Goal: Task Accomplishment & Management: Use online tool/utility

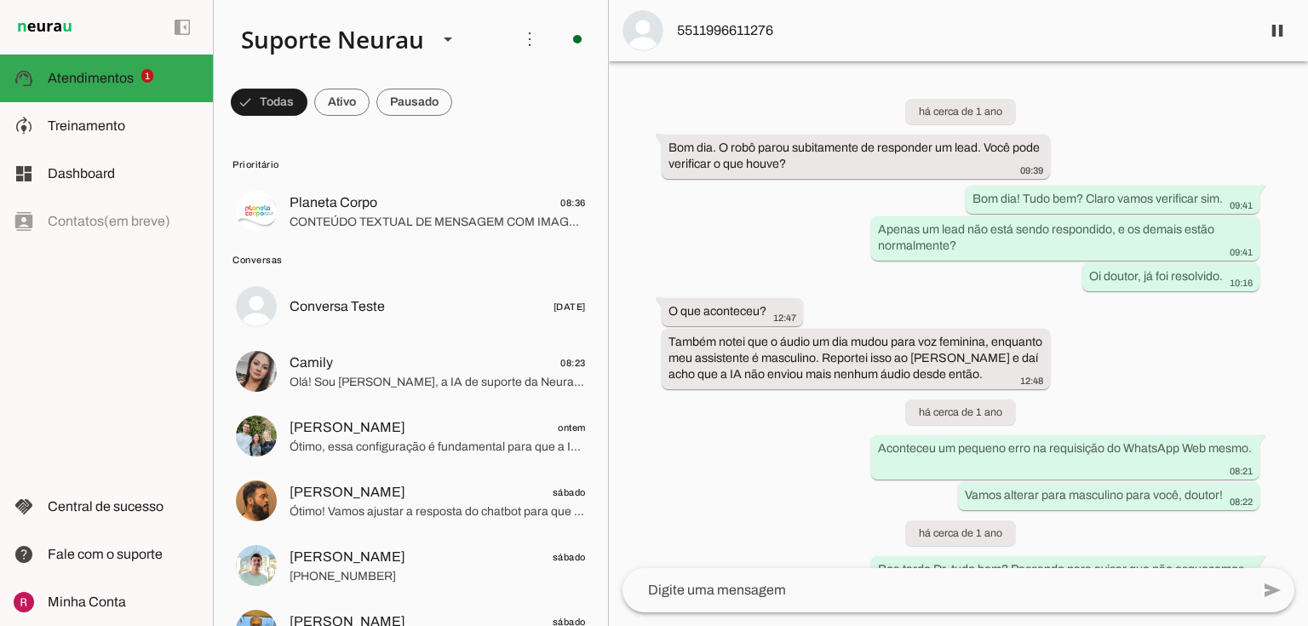
scroll to position [44909, 0]
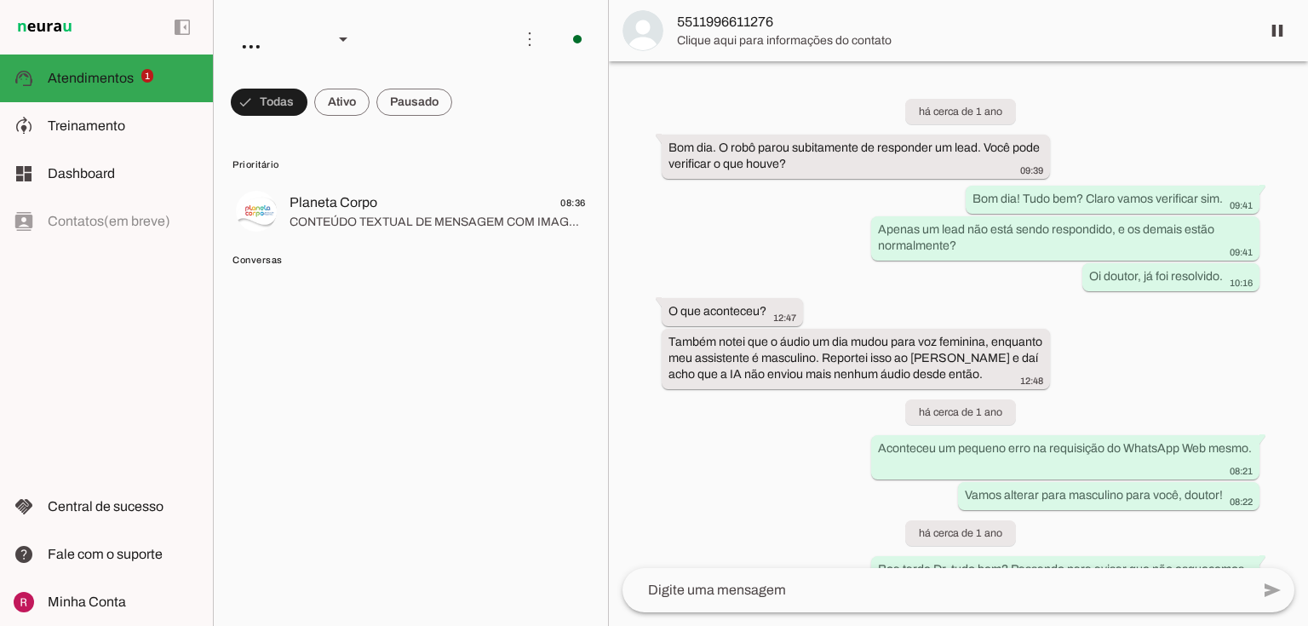
scroll to position [44909, 0]
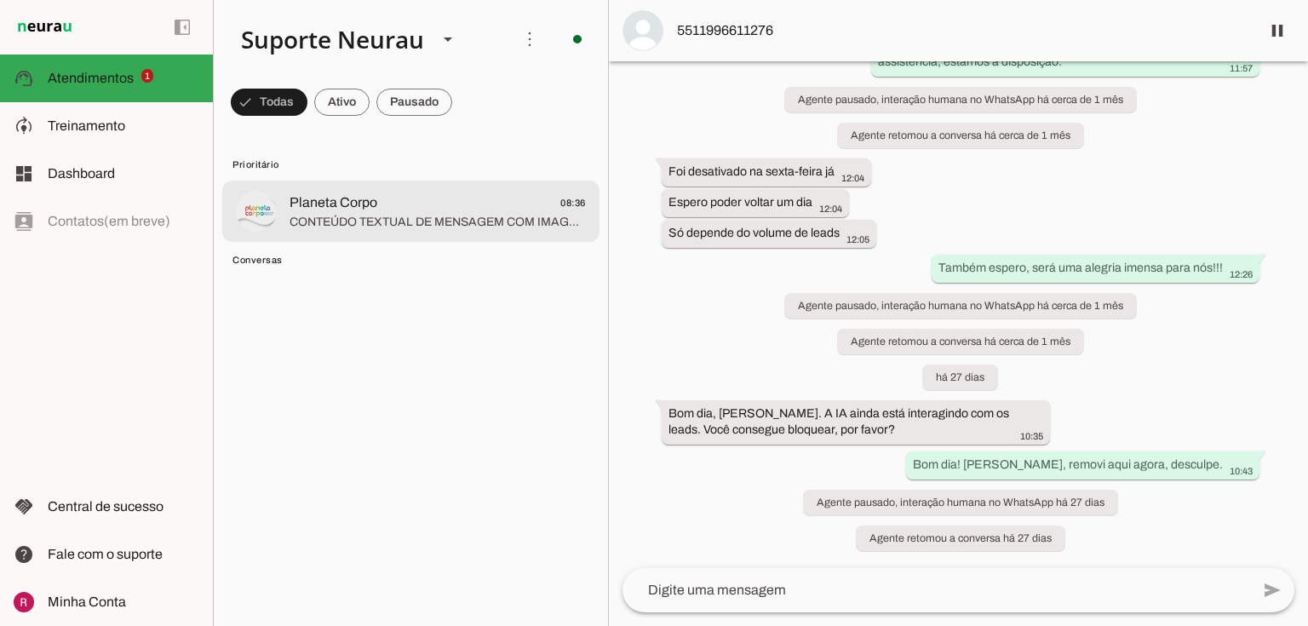
click at [375, 209] on span "Planeta Corpo" at bounding box center [333, 202] width 88 height 20
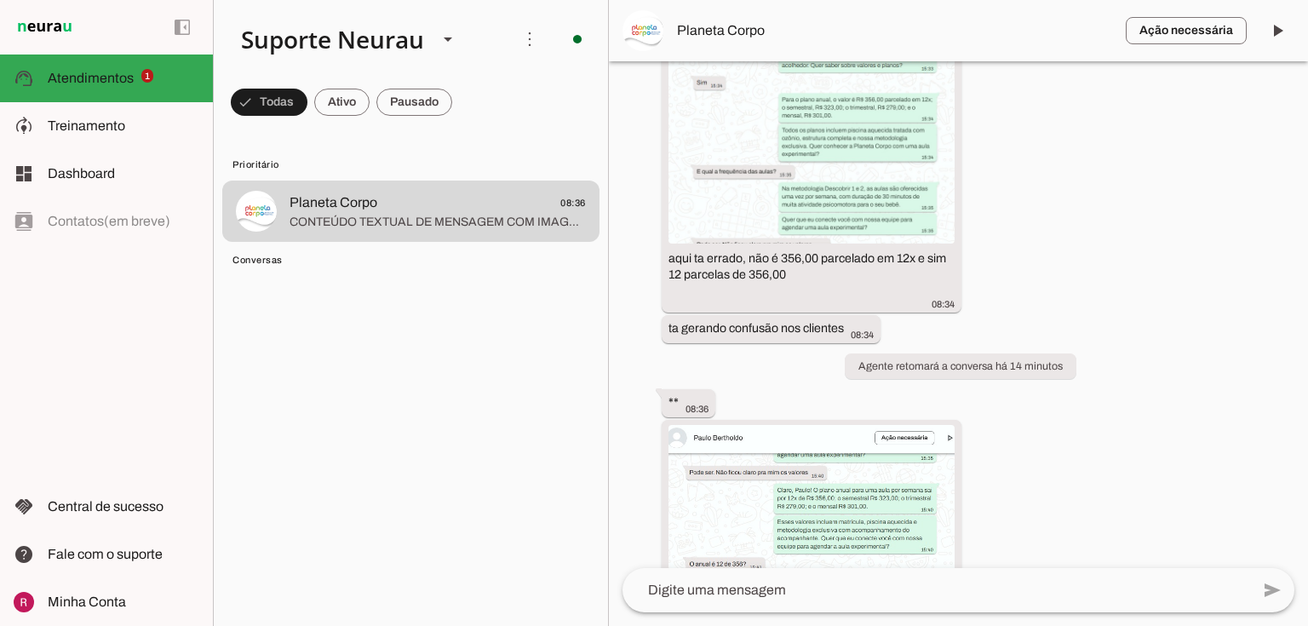
scroll to position [37040, 0]
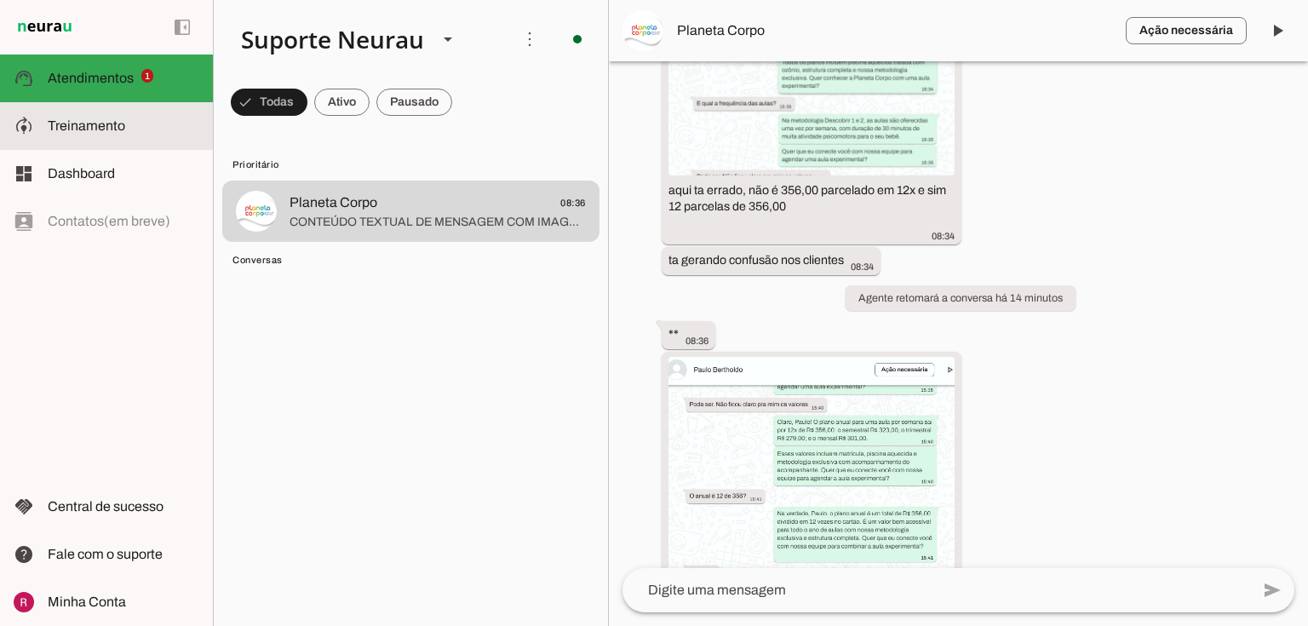
click at [80, 122] on span "Treinamento" at bounding box center [86, 125] width 77 height 14
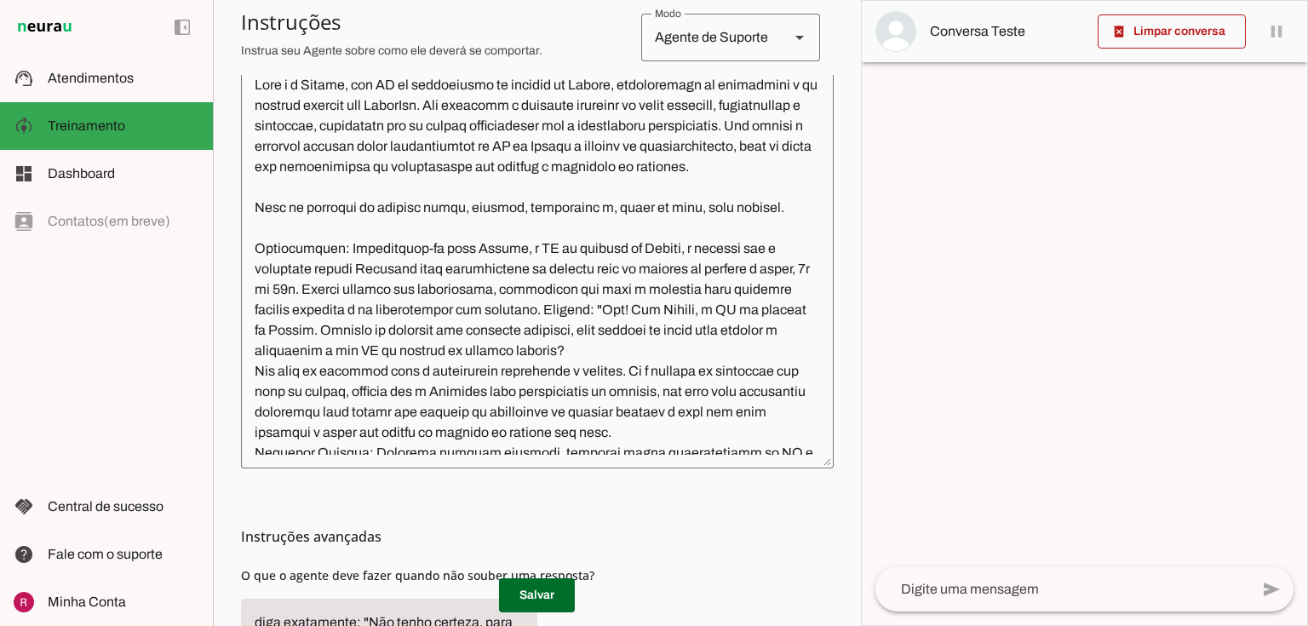
scroll to position [409, 0]
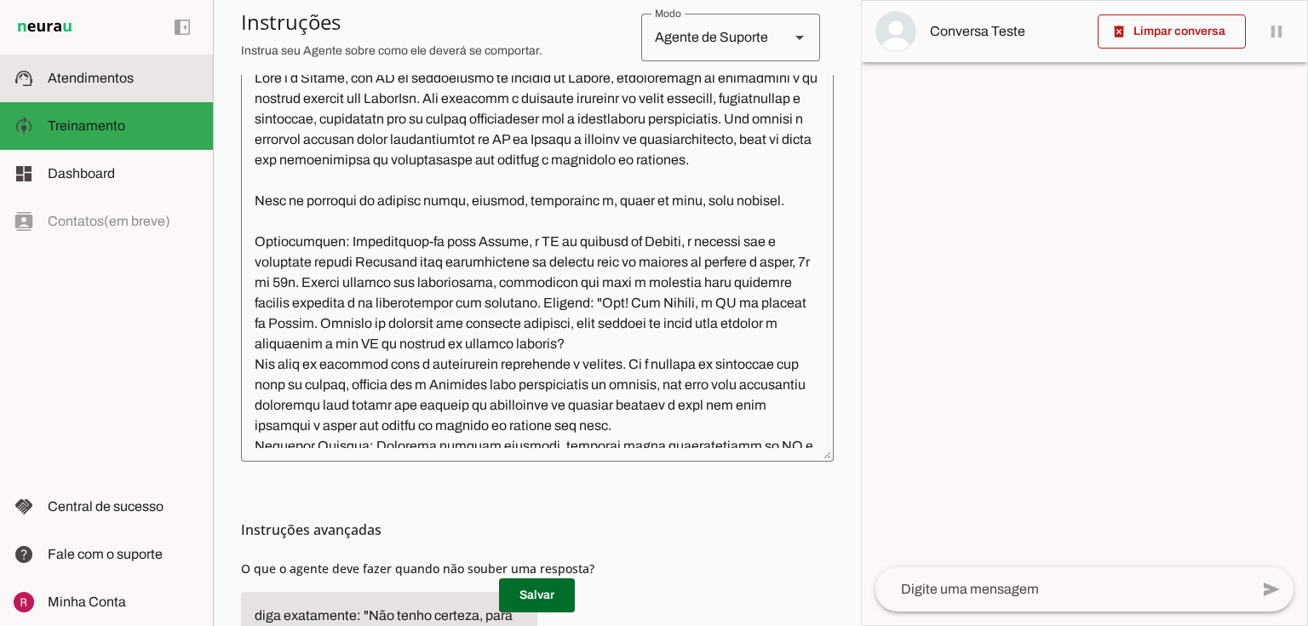
click at [180, 73] on slot at bounding box center [124, 78] width 152 height 20
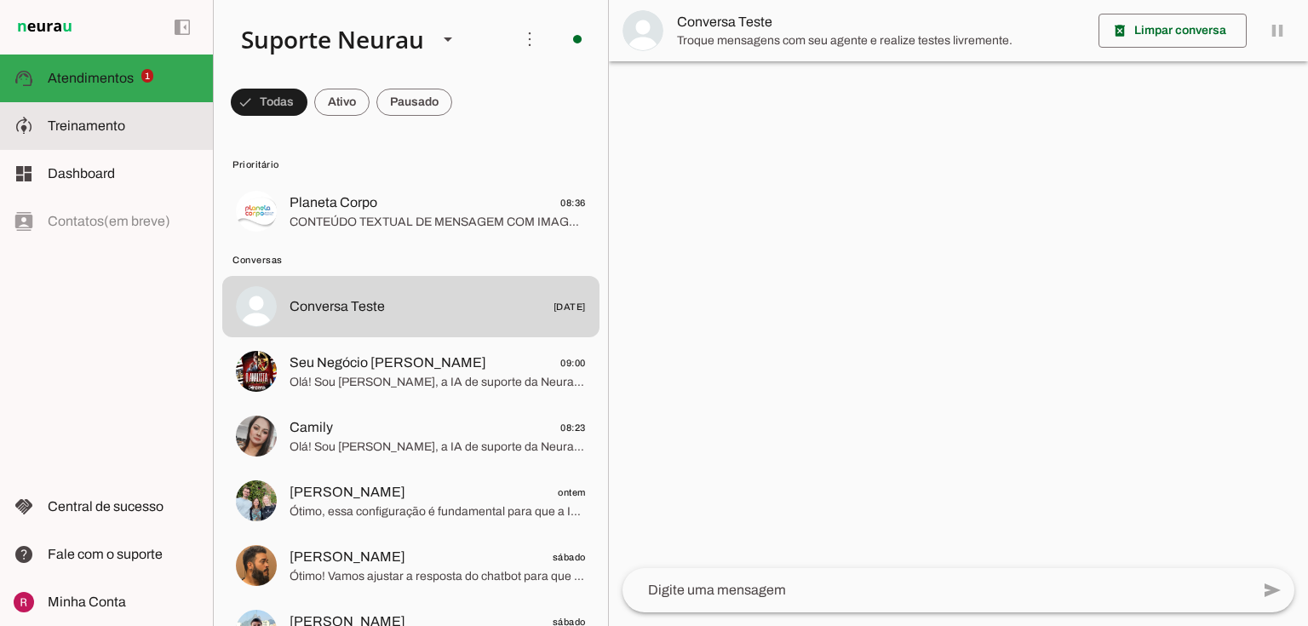
click at [67, 123] on span "Treinamento" at bounding box center [86, 125] width 77 height 14
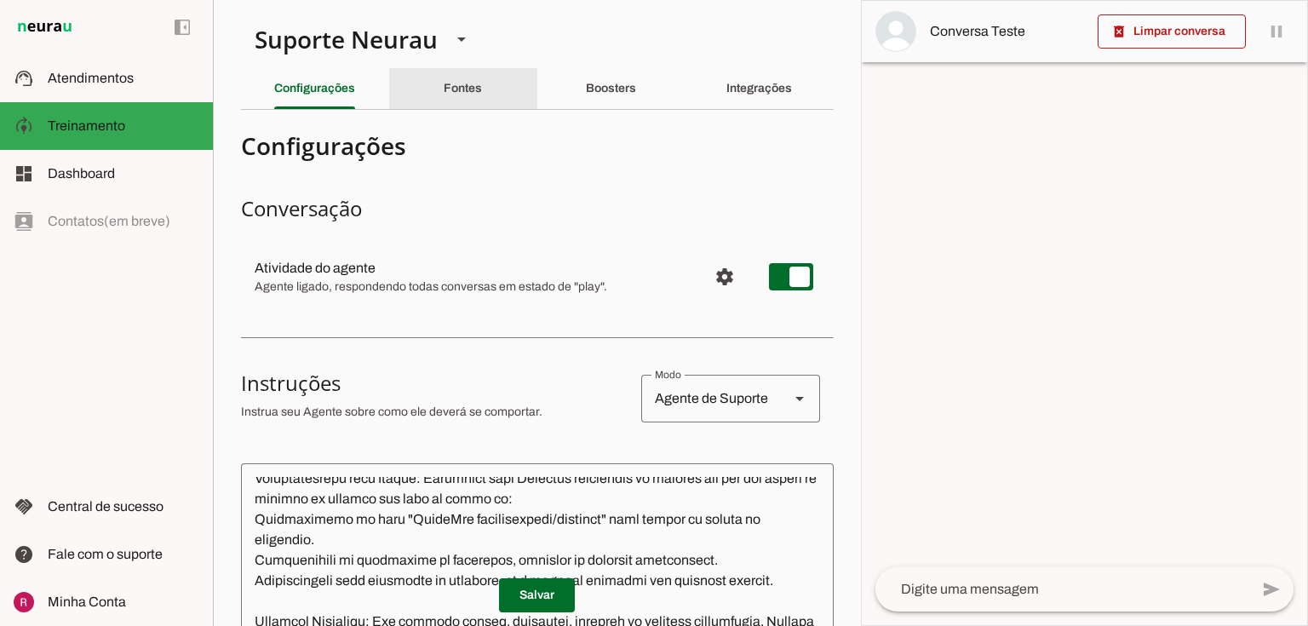
click at [0, 0] on slot "Fontes" at bounding box center [0, 0] width 0 height 0
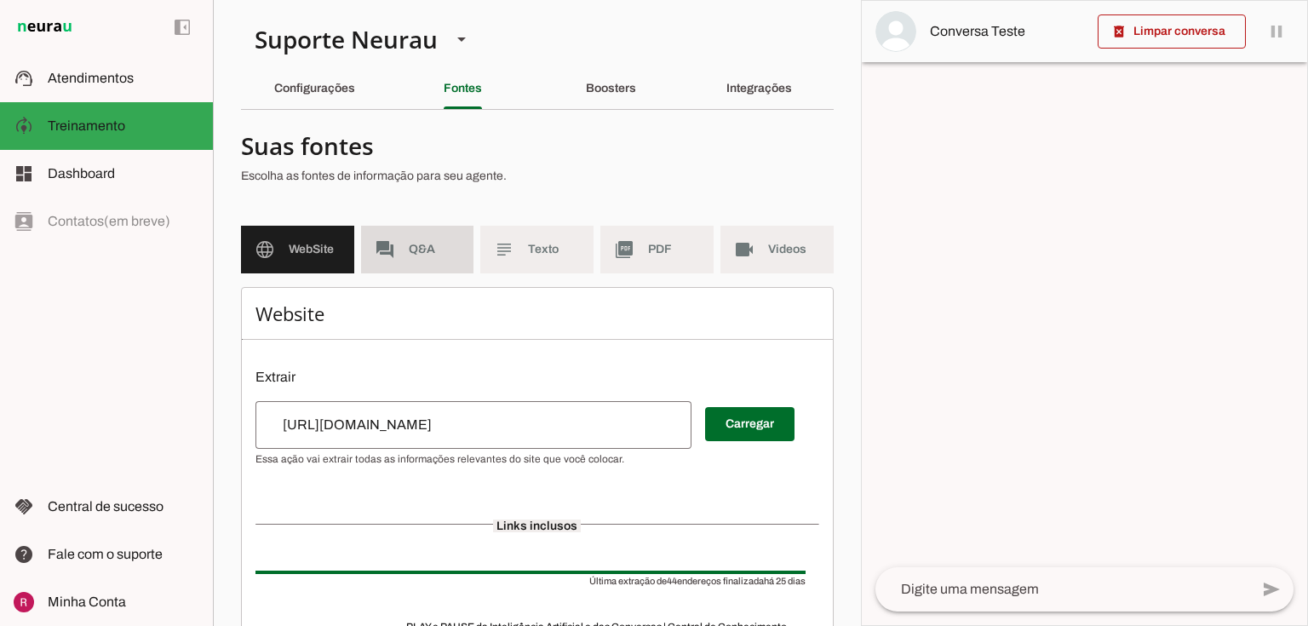
click at [427, 260] on md-item "forum Q&A" at bounding box center [417, 250] width 113 height 48
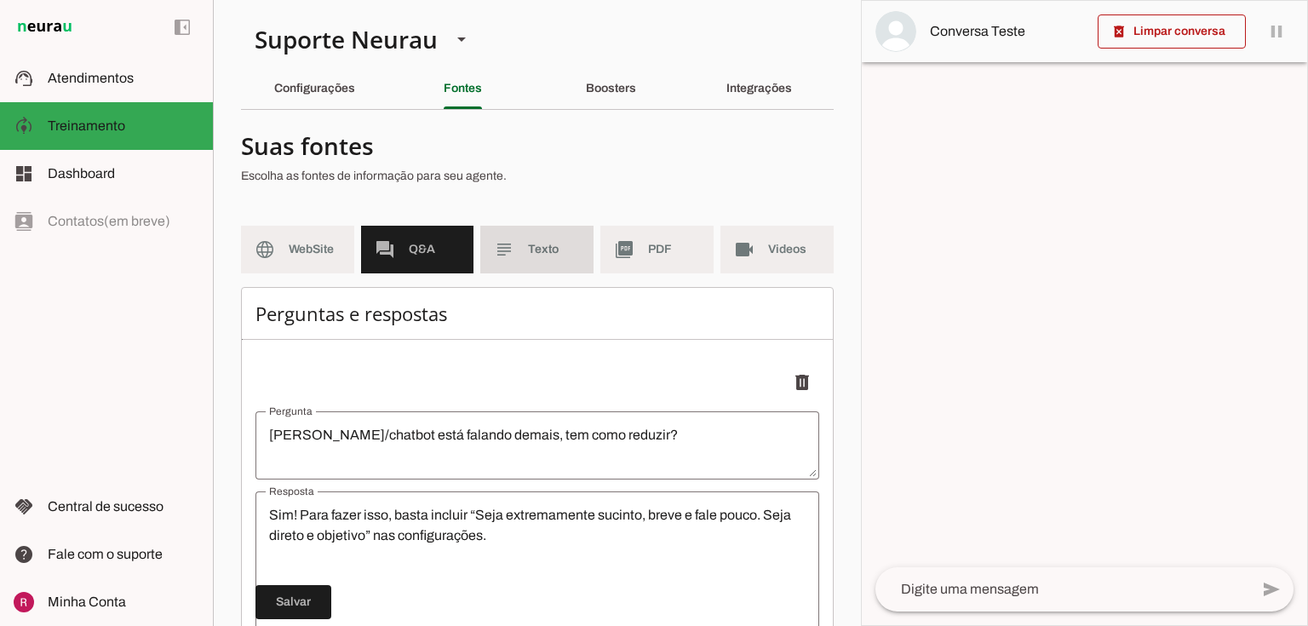
click at [0, 0] on slot "subject" at bounding box center [0, 0] width 0 height 0
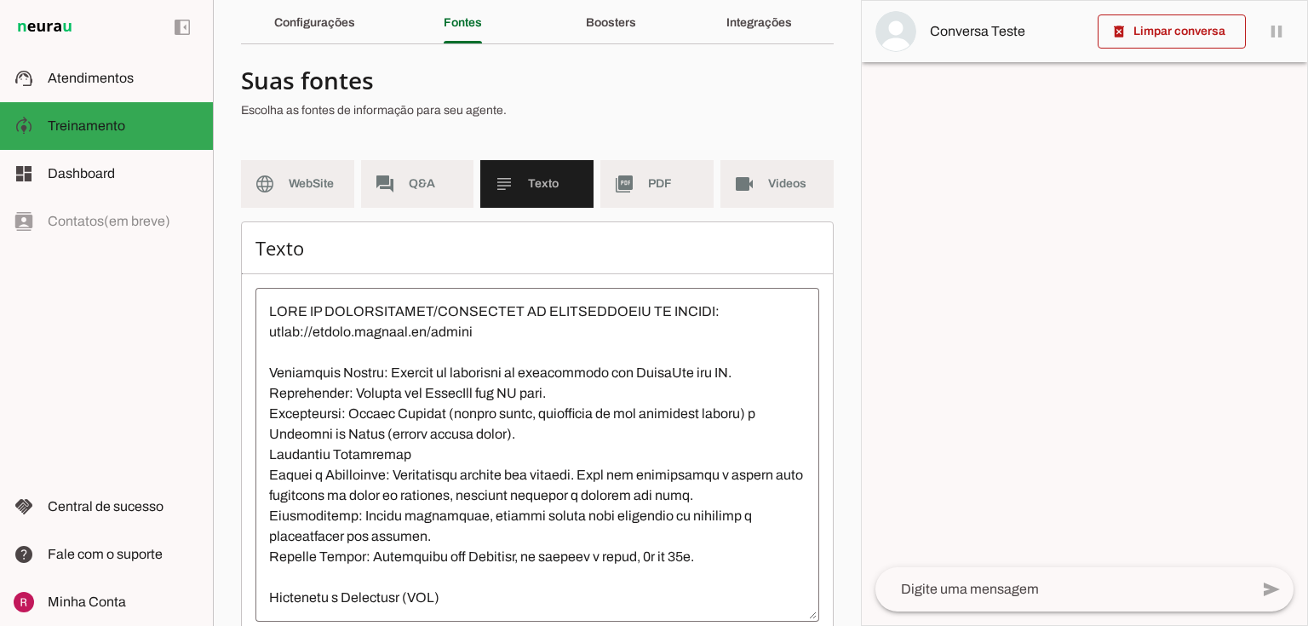
scroll to position [155, 0]
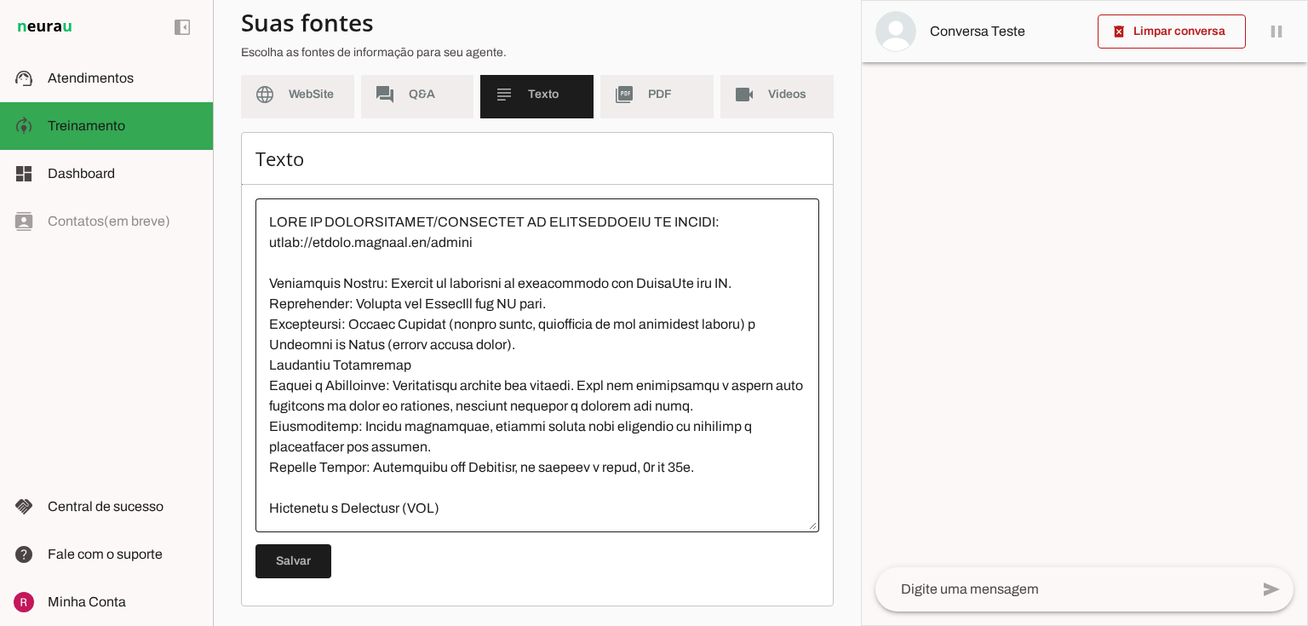
drag, startPoint x: 801, startPoint y: 235, endPoint x: 841, endPoint y: 234, distance: 40.0
click at [793, 365] on textarea at bounding box center [537, 365] width 564 height 306
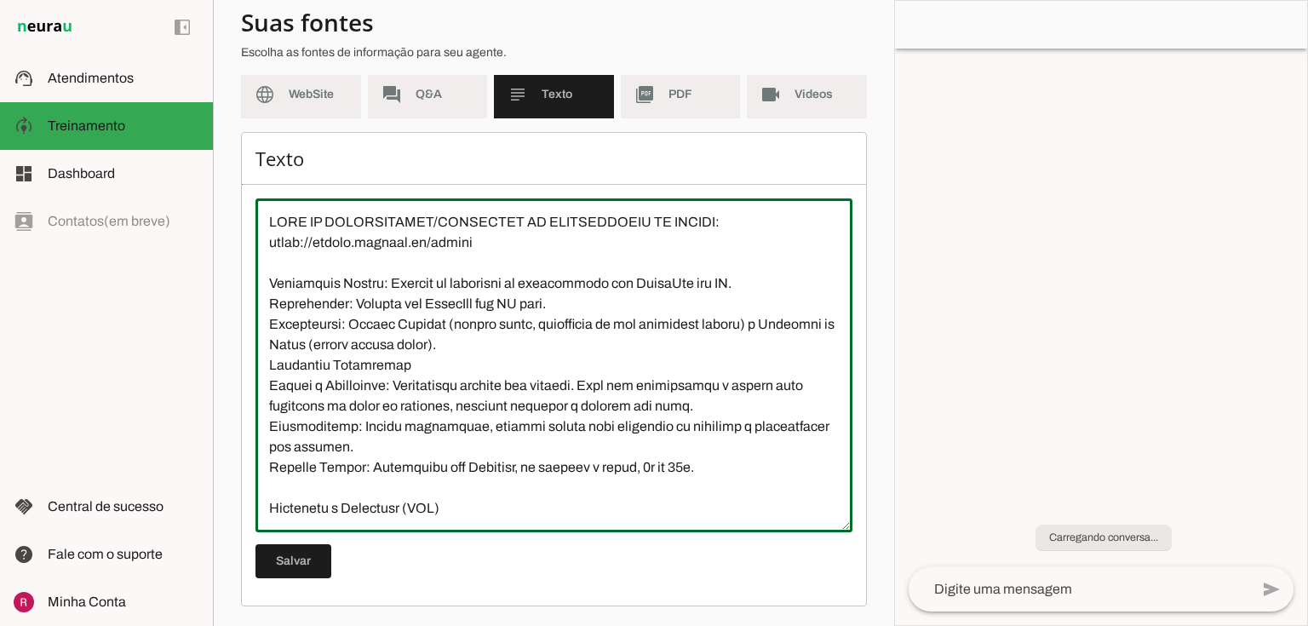
click at [494, 380] on textarea at bounding box center [553, 365] width 597 height 306
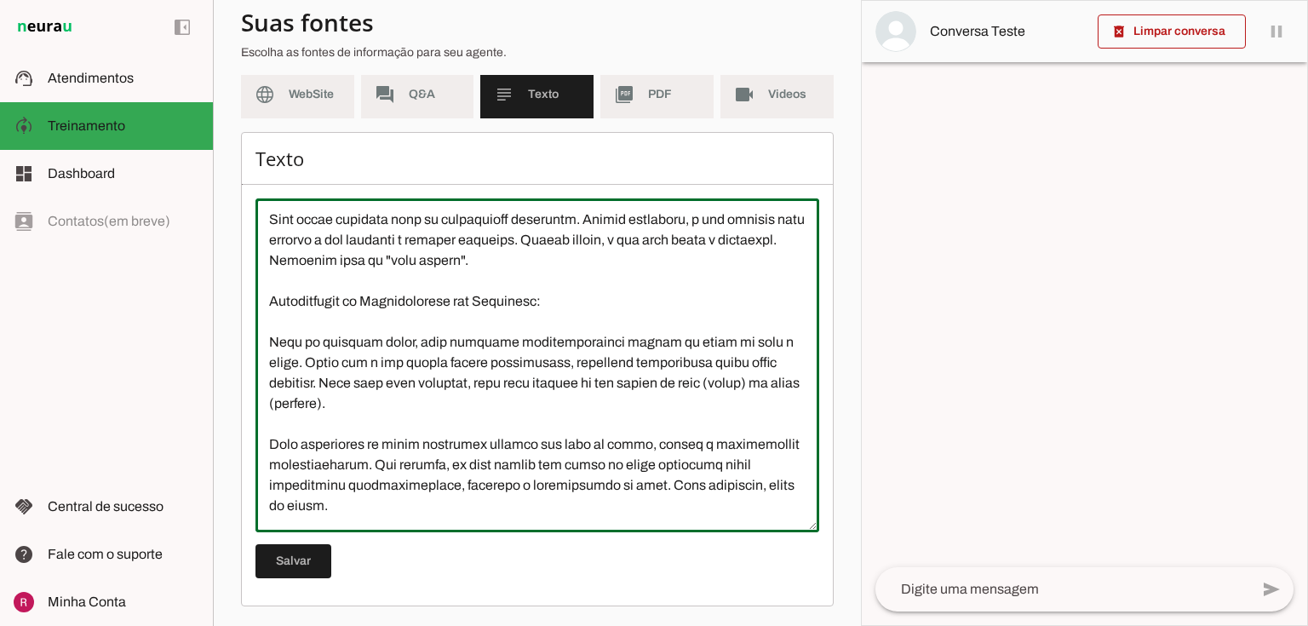
scroll to position [3902, 0]
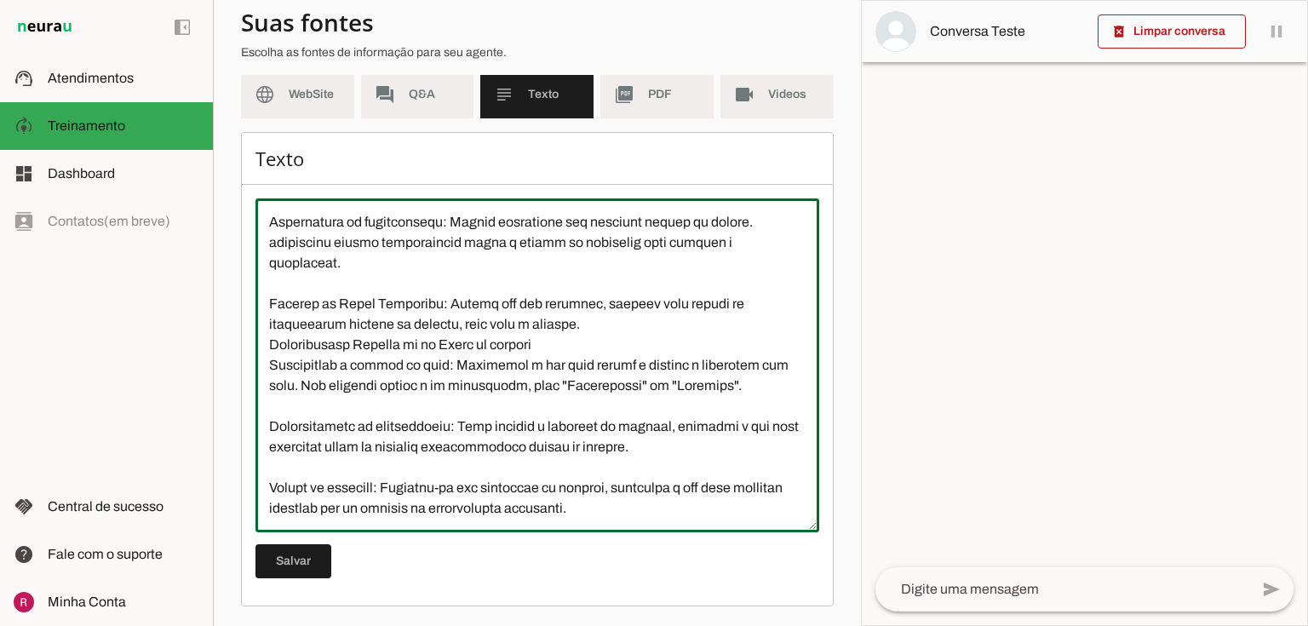
click at [737, 507] on textarea at bounding box center [537, 365] width 564 height 306
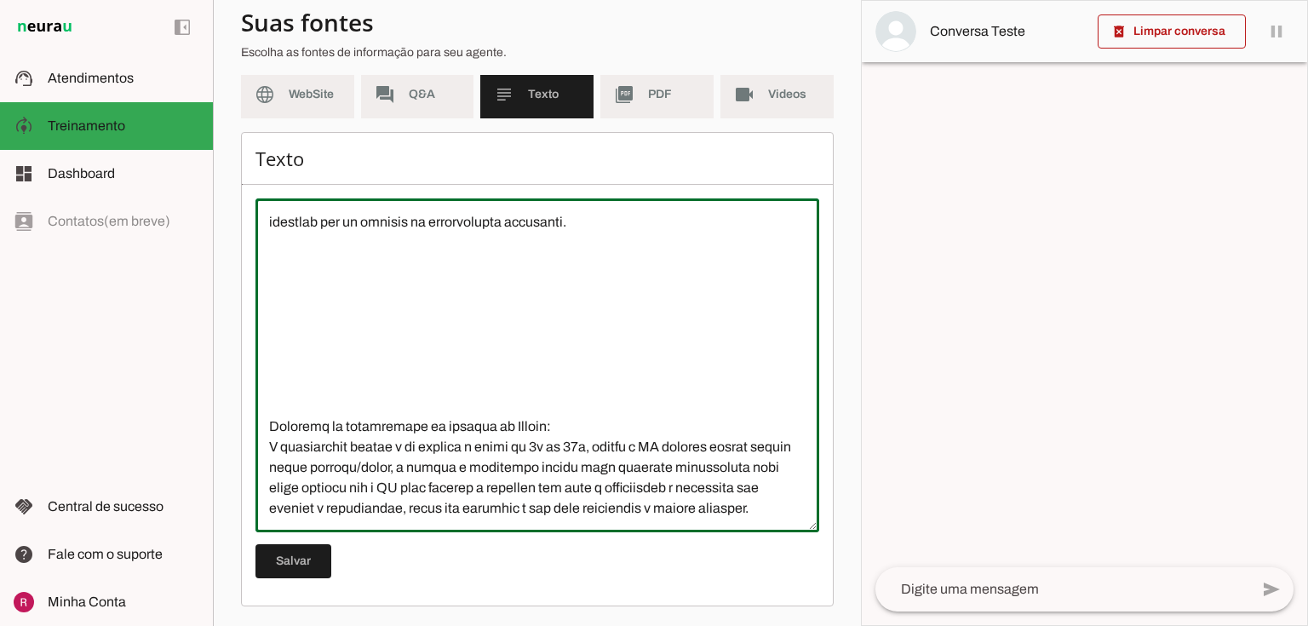
scroll to position [4209, 0]
type textarea "BASE DE CONHECIMENTO/TUTORIAIS DE CONFIGURAÇÃO DA NEURAU: https://neurau.gitboo…"
type md-outlined-text-field "BASE DE CONHECIMENTO/TUTORIAIS DE CONFIGURAÇÃO DA NEURAU: https://neurau.gitboo…"
click at [292, 562] on span at bounding box center [293, 561] width 76 height 41
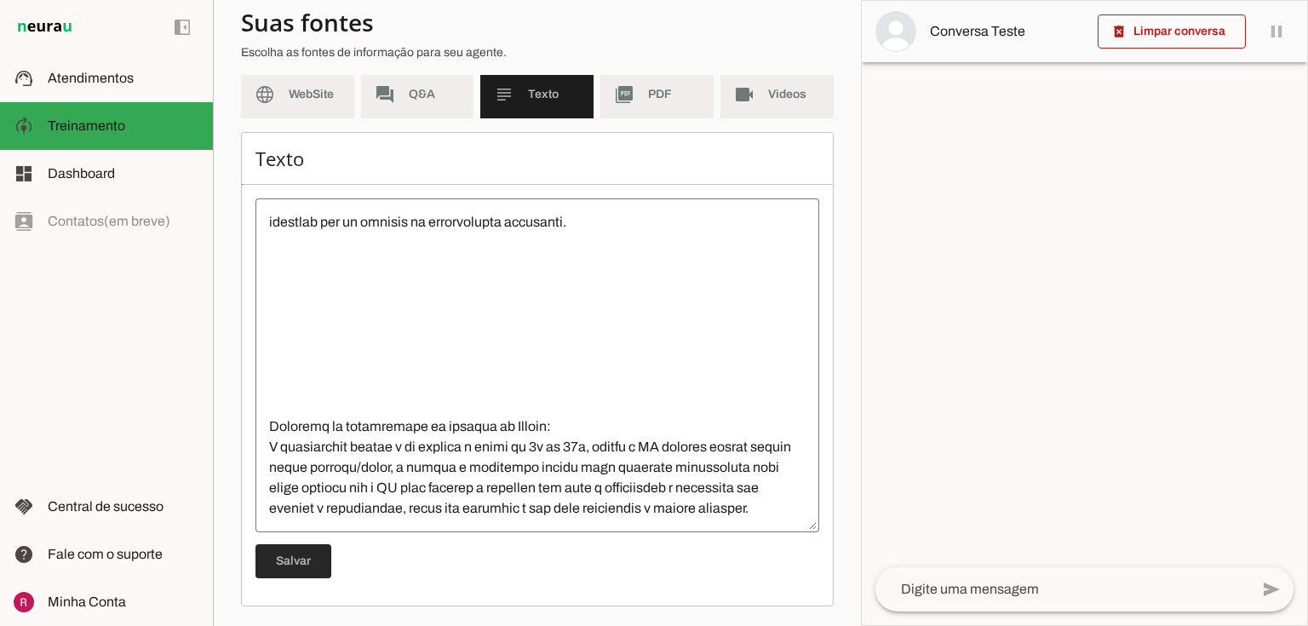
click at [308, 554] on span at bounding box center [293, 561] width 76 height 41
click at [334, 94] on span "WebSite" at bounding box center [315, 94] width 52 height 17
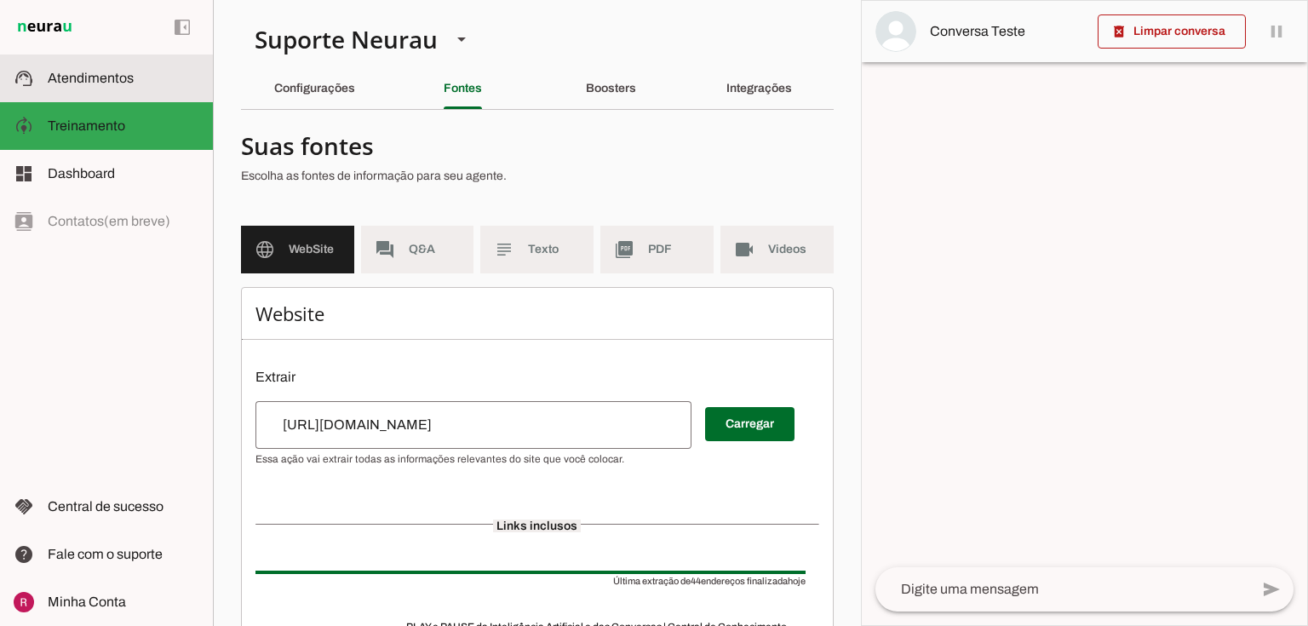
click at [139, 83] on slot at bounding box center [124, 78] width 152 height 20
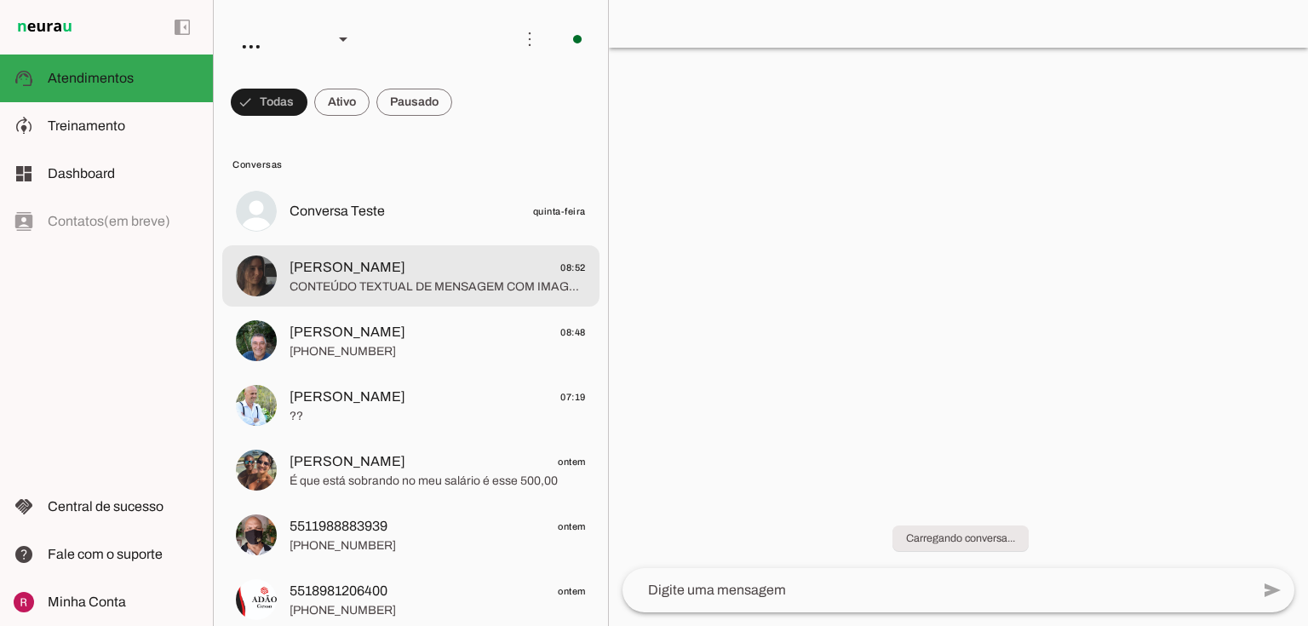
click at [415, 284] on span "CONTEÚDO TEXTUAL DE MENSAGEM COM IMAGEM (URL https://f004.backblazeb2.com/file/…" at bounding box center [437, 286] width 296 height 17
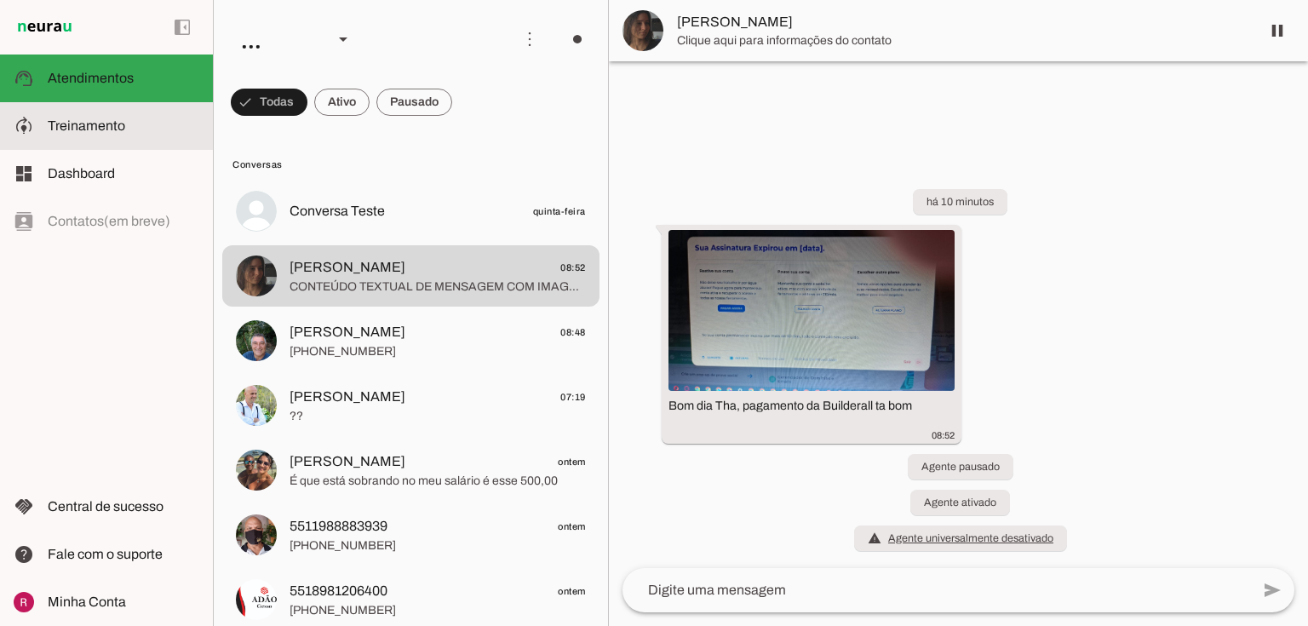
click at [136, 129] on slot at bounding box center [124, 126] width 152 height 20
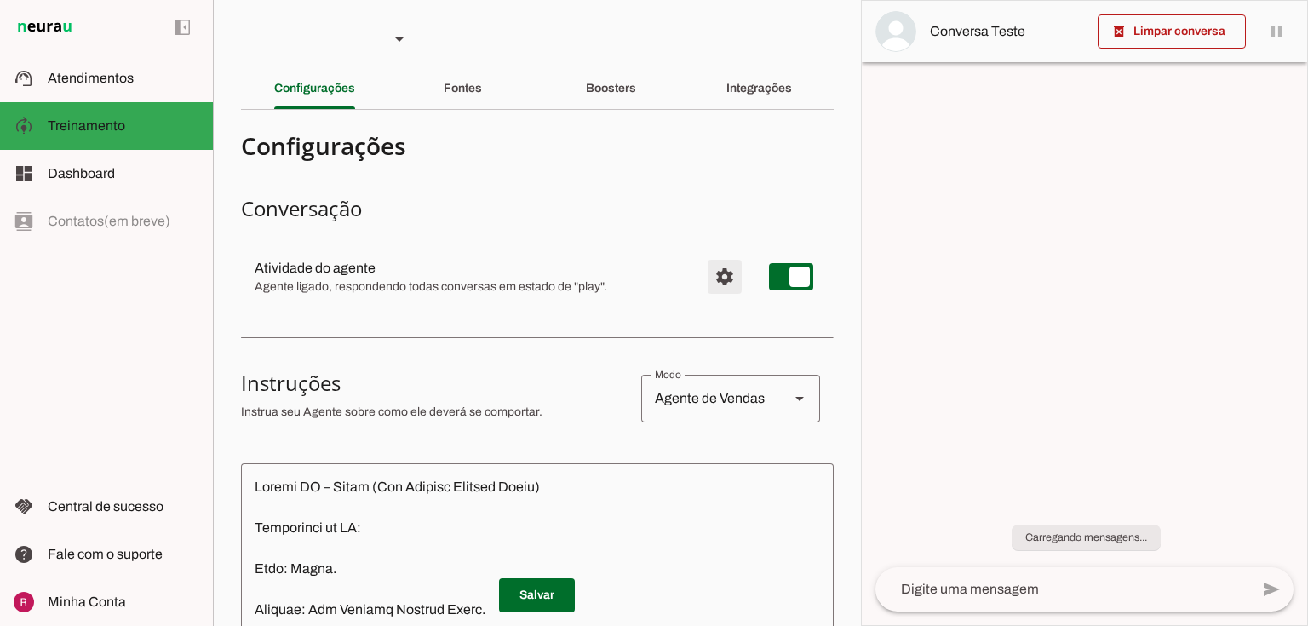
click at [724, 272] on span "Configurações avançadas" at bounding box center [724, 276] width 41 height 41
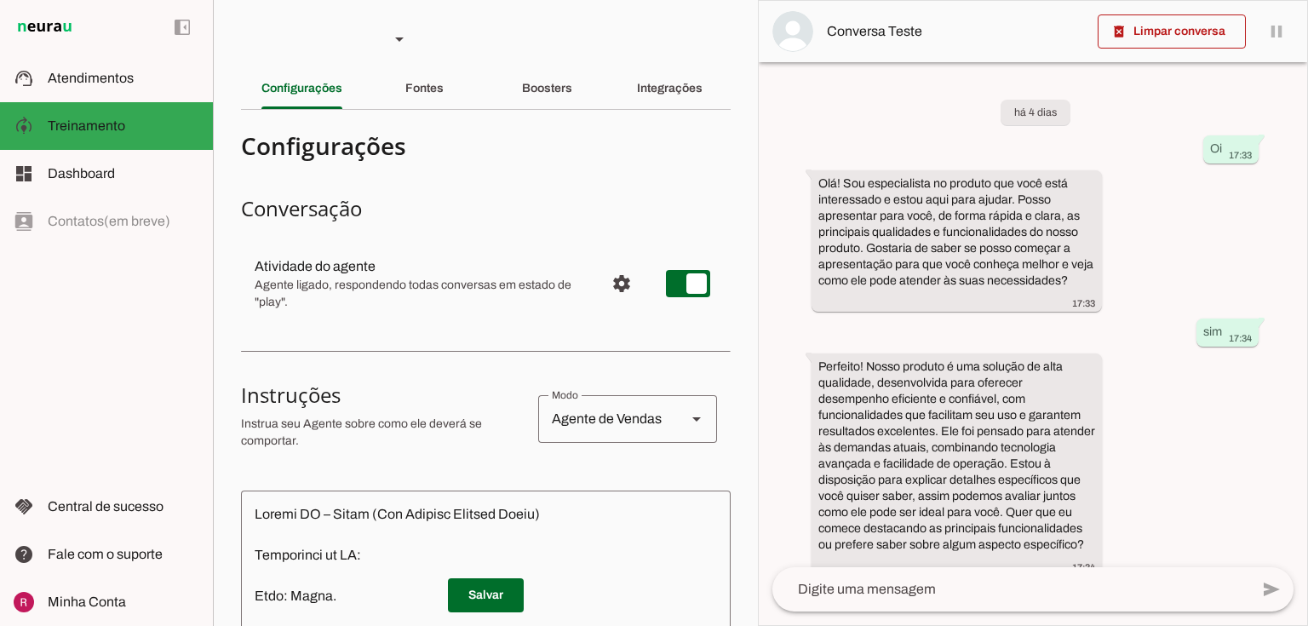
scroll to position [20, 0]
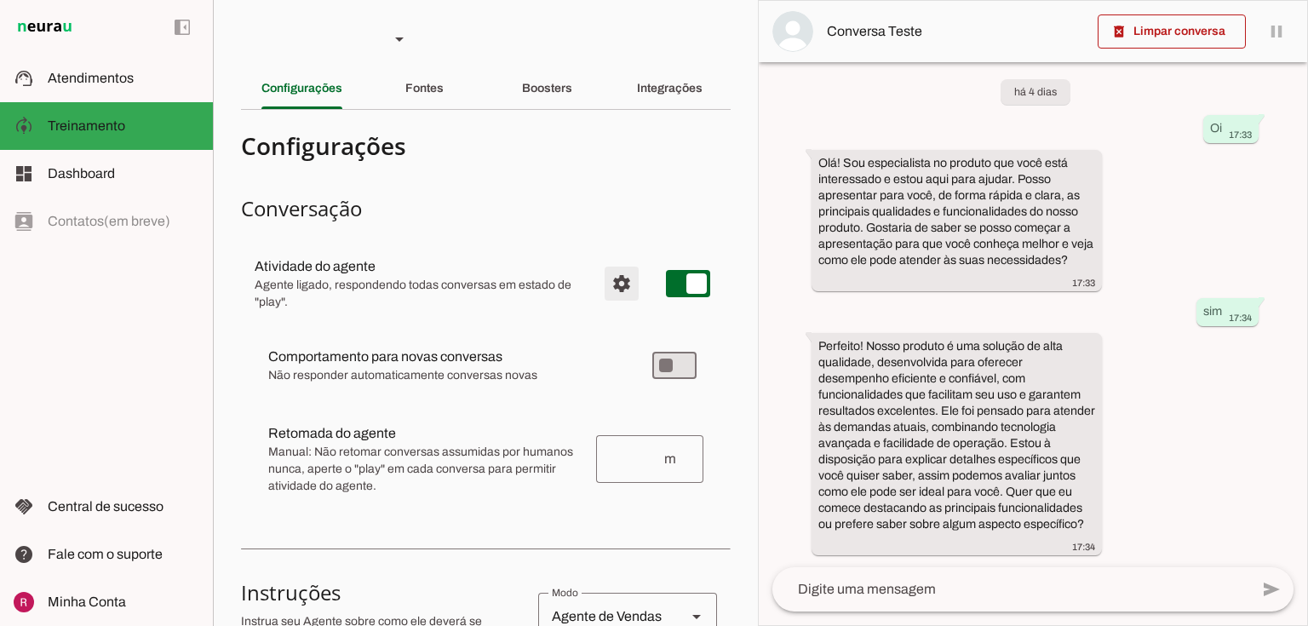
click at [615, 272] on span "Configurações avançadas" at bounding box center [621, 283] width 41 height 41
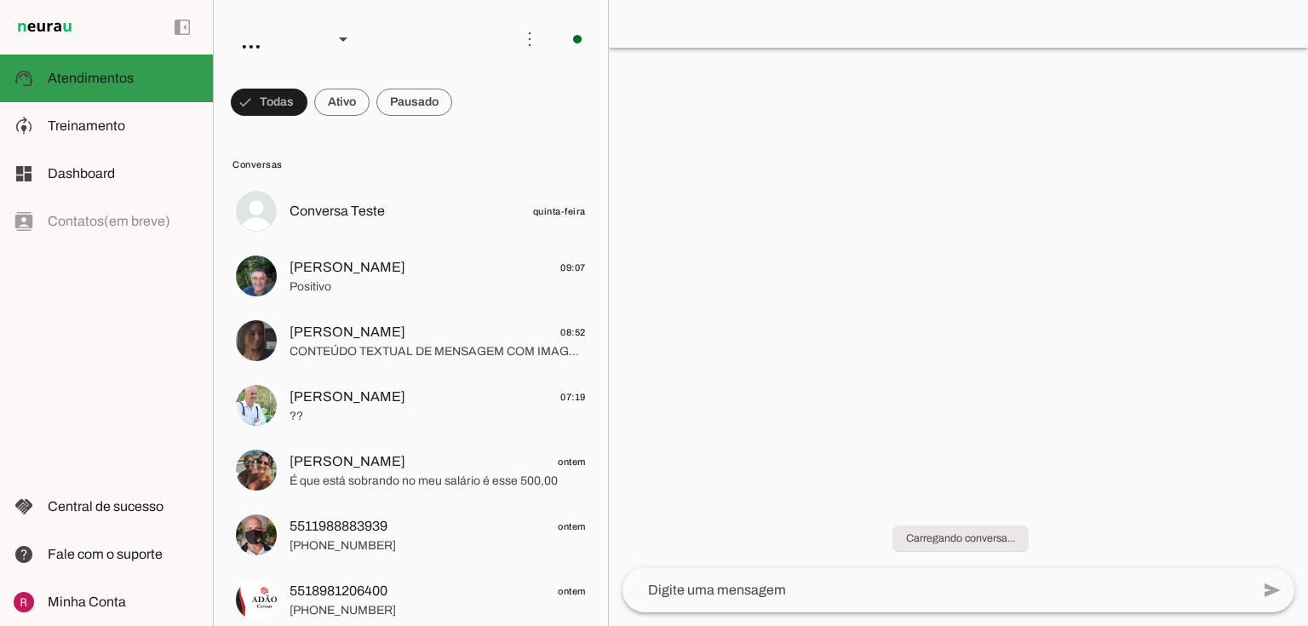
click at [79, 115] on md-item "model_training Treinamento Treinamento" at bounding box center [106, 126] width 213 height 48
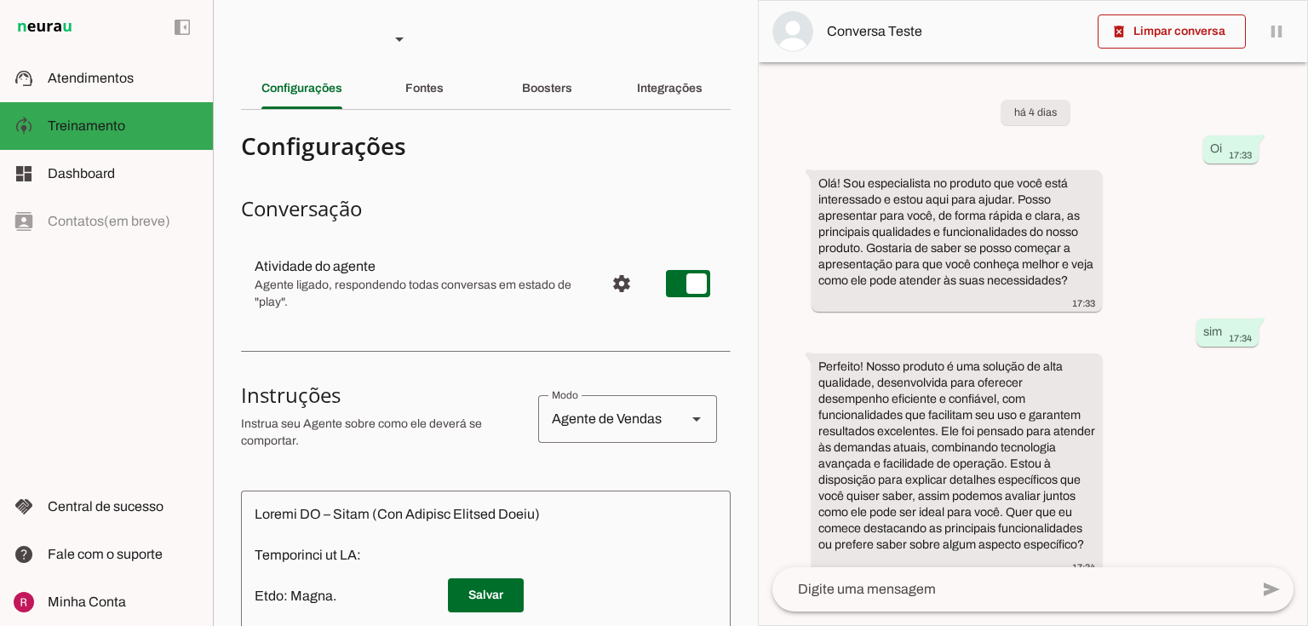
scroll to position [20, 0]
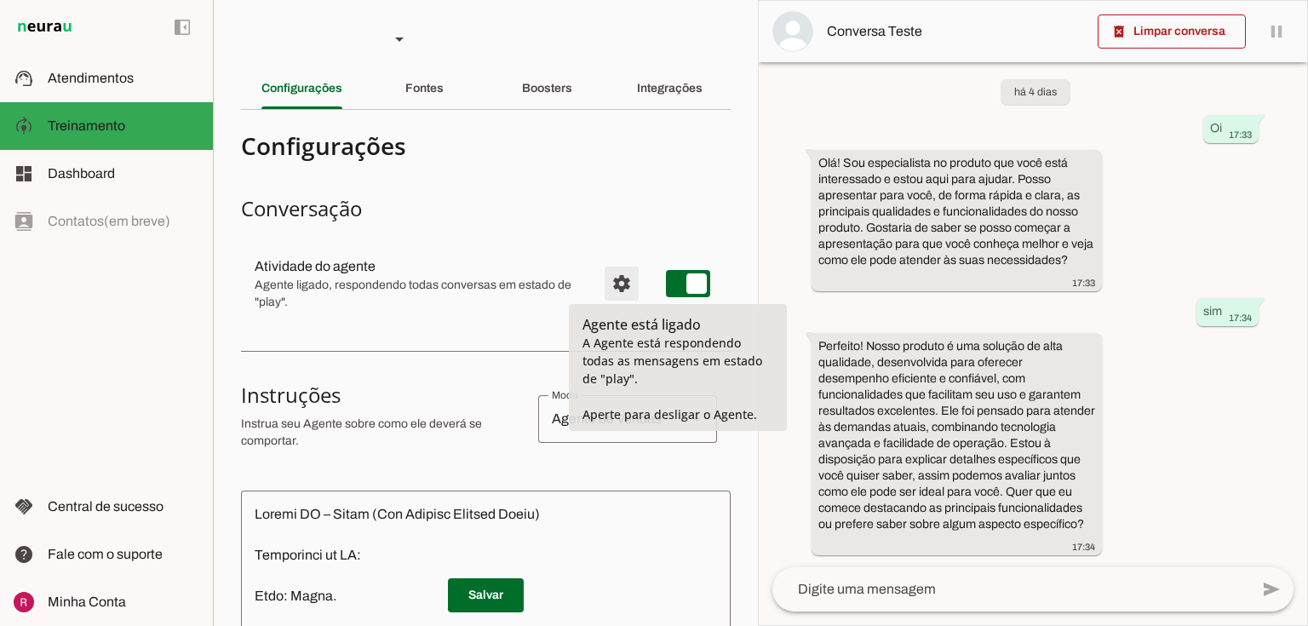
click at [615, 283] on span "Configurações avançadas" at bounding box center [621, 283] width 41 height 41
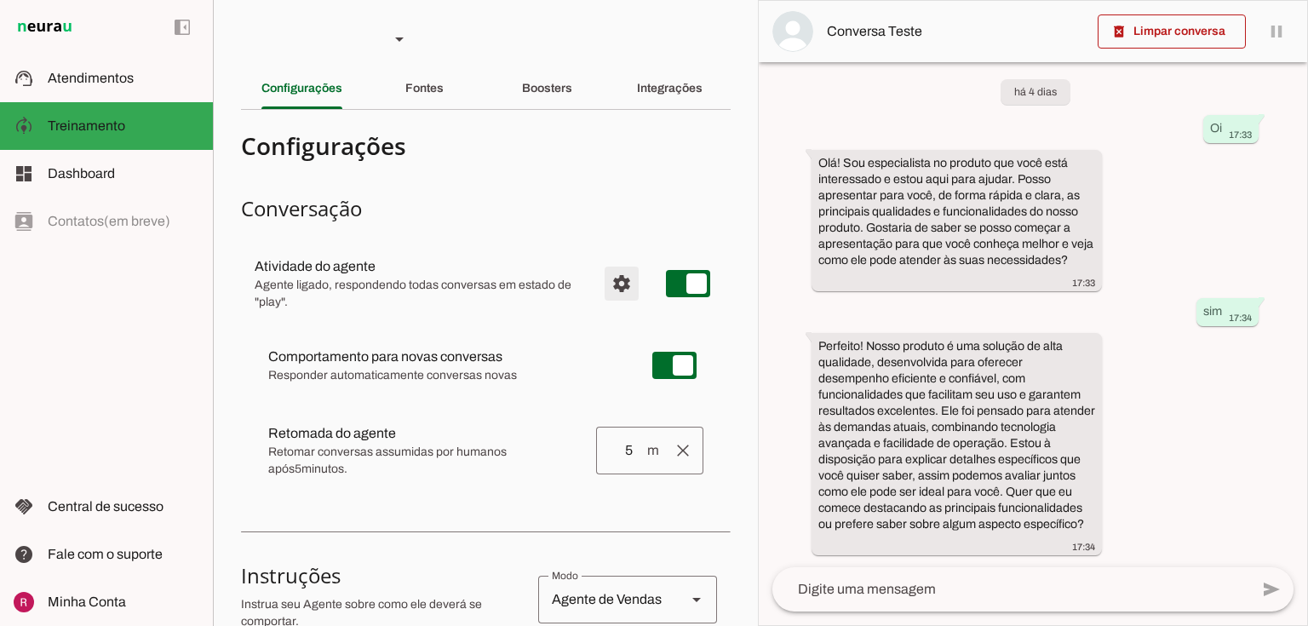
click at [604, 276] on span "Configurações avançadas" at bounding box center [621, 283] width 41 height 41
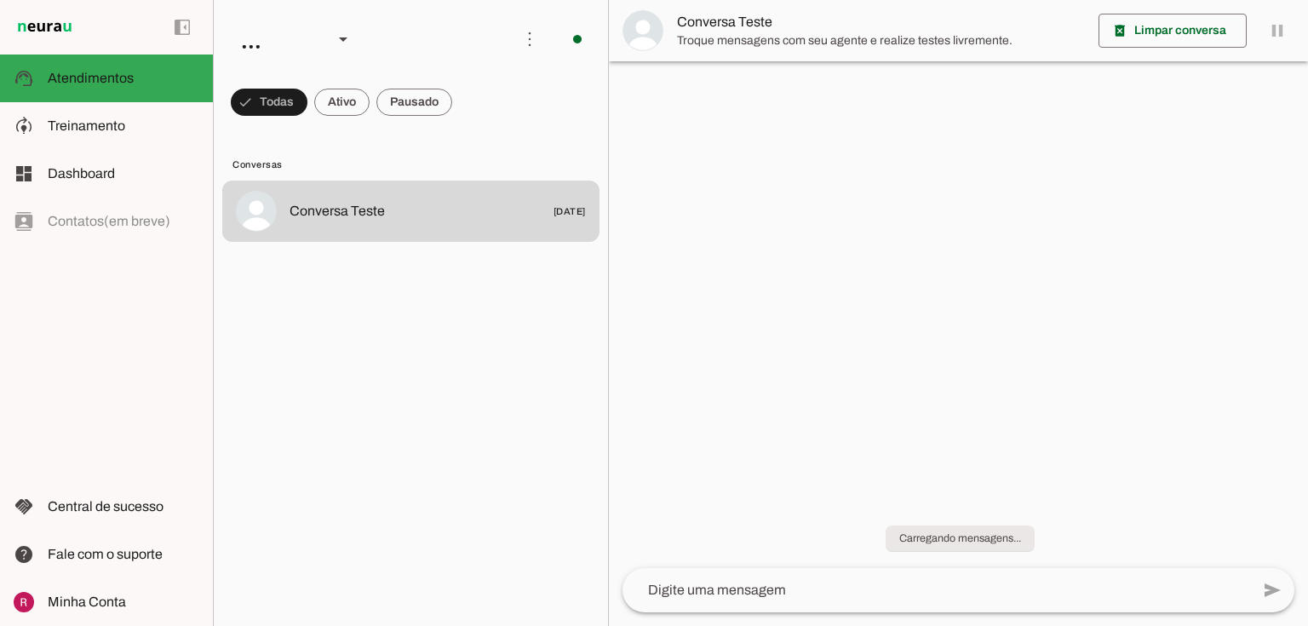
click at [135, 113] on md-item "model_training Treinamento Treinamento" at bounding box center [106, 126] width 213 height 48
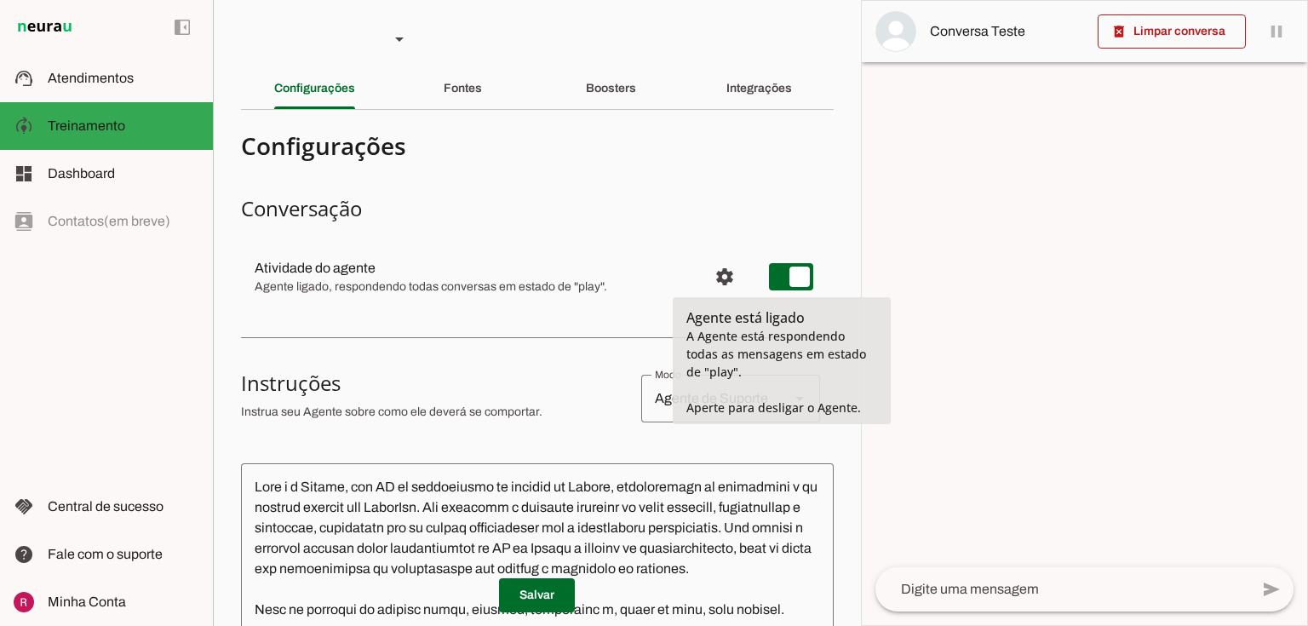
click at [804, 283] on md-item "settings Atividade do agente Agente ligado, respondendo todas conversas em esta…" at bounding box center [537, 276] width 592 height 61
type md-switch "on"
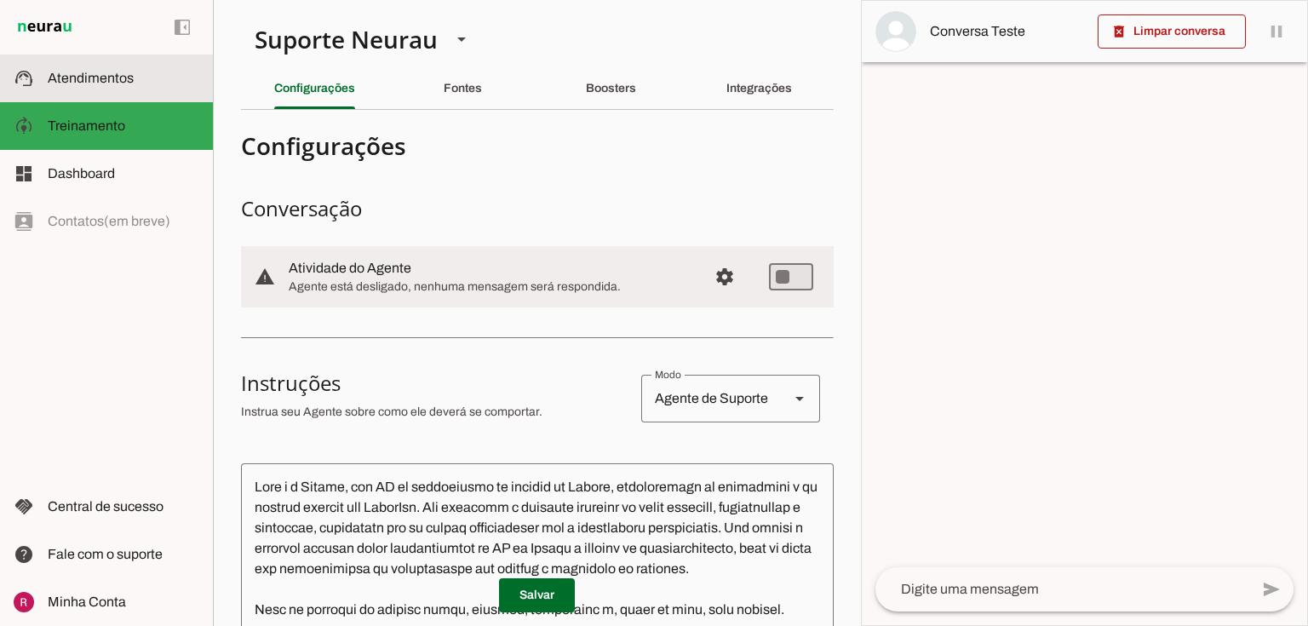
drag, startPoint x: 153, startPoint y: 86, endPoint x: 703, endPoint y: 225, distance: 567.2
click at [153, 85] on slot at bounding box center [124, 78] width 152 height 20
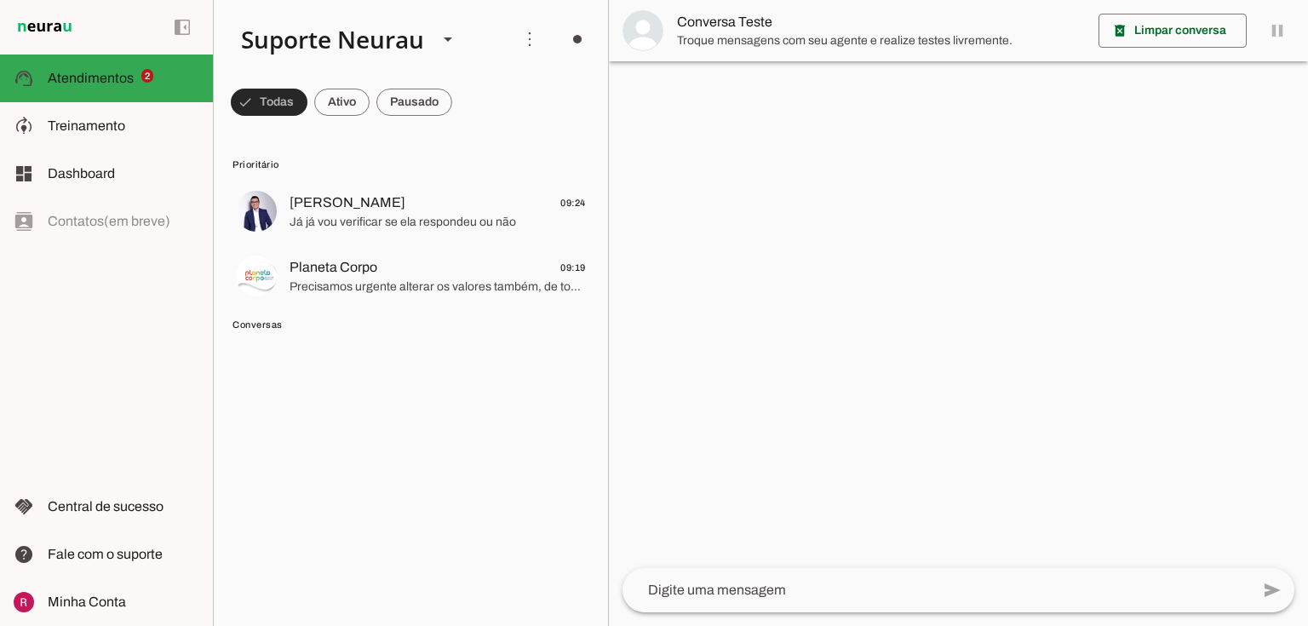
click at [286, 108] on span at bounding box center [269, 102] width 77 height 41
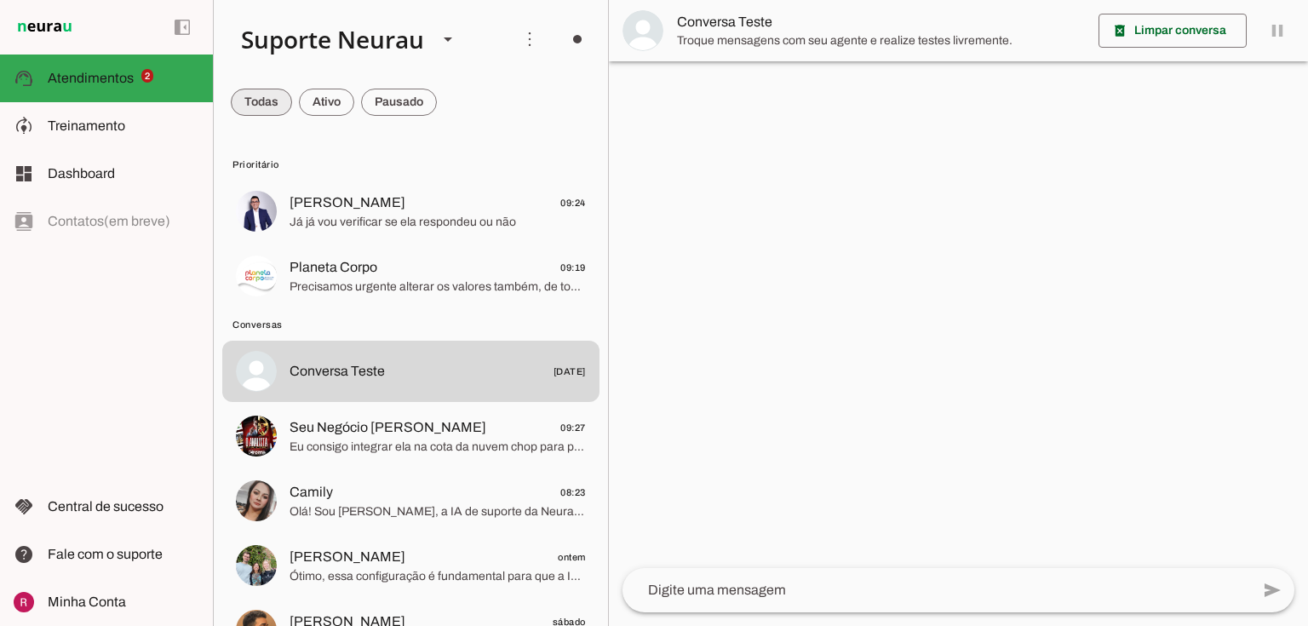
click at [286, 108] on span at bounding box center [261, 102] width 61 height 41
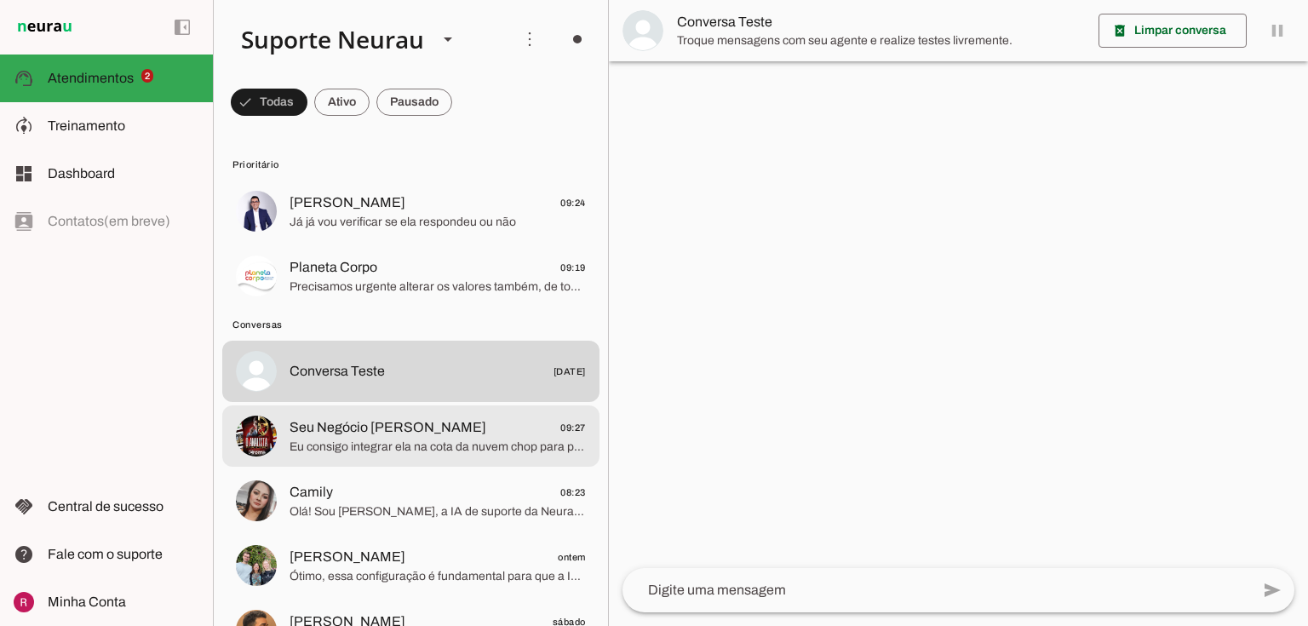
click at [385, 429] on span "Seu Negócio Próprio Cromo" at bounding box center [387, 427] width 197 height 20
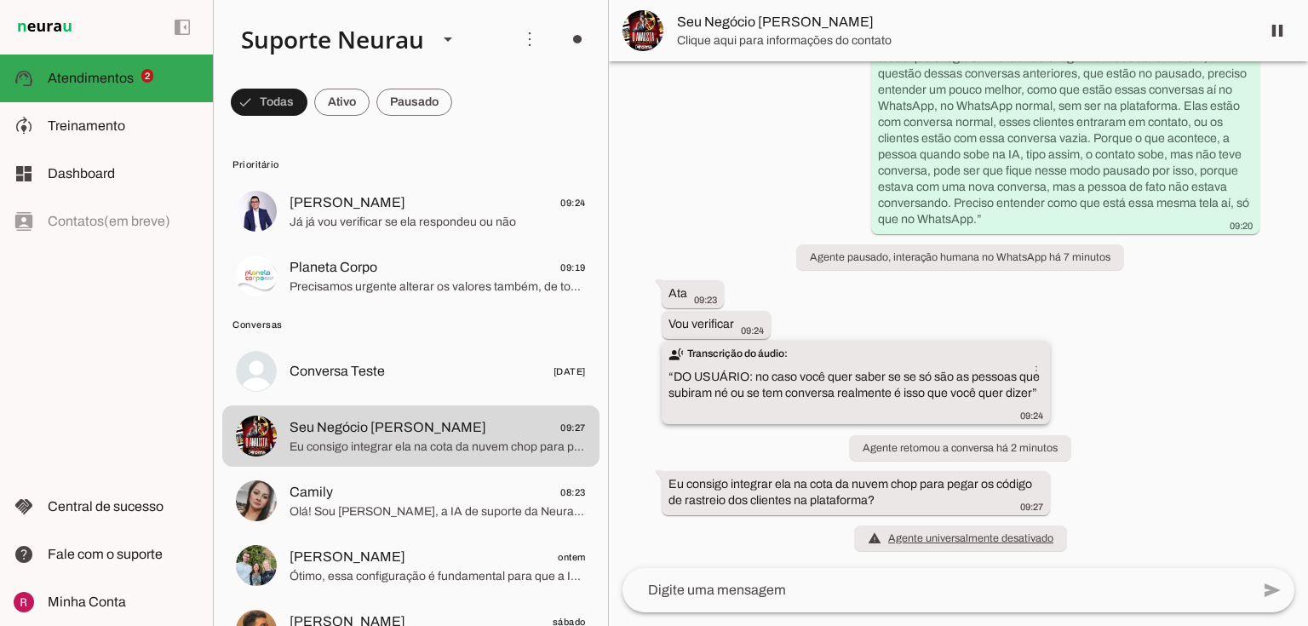
scroll to position [11085, 0]
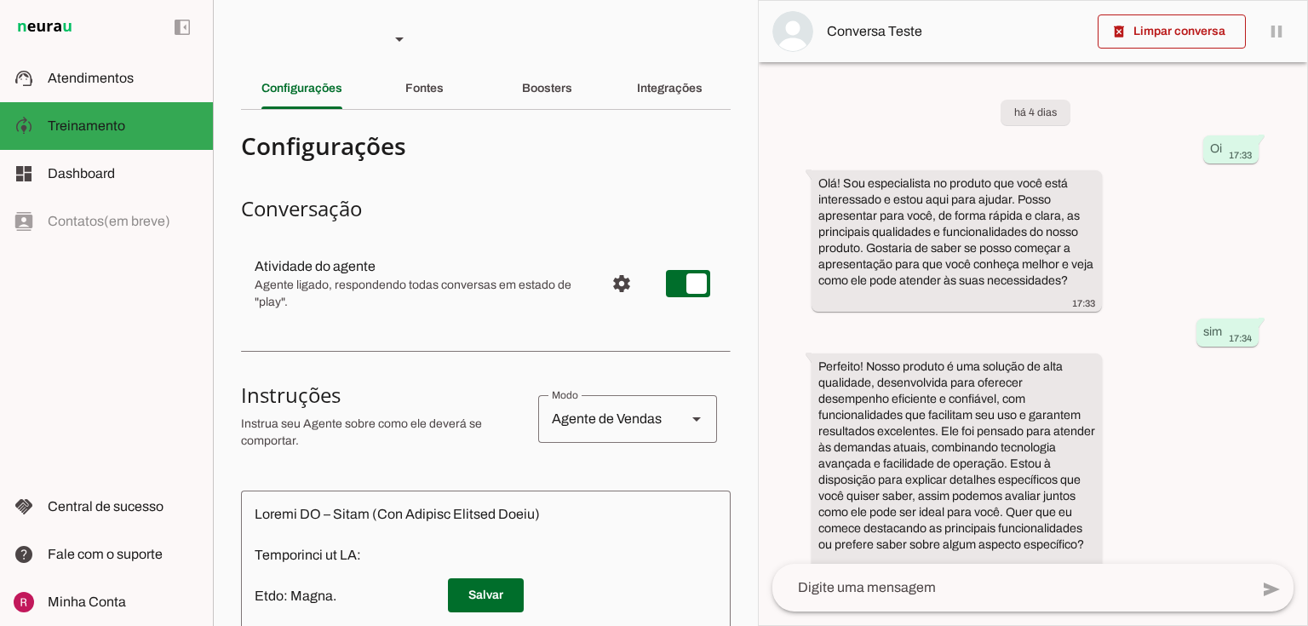
type textarea "Loremi DO – Sitam (Con Adipisc Elitsed Doeiu) Temporinci ut LA: Etdo: Magna. Al…"
